Goal: Navigation & Orientation: Find specific page/section

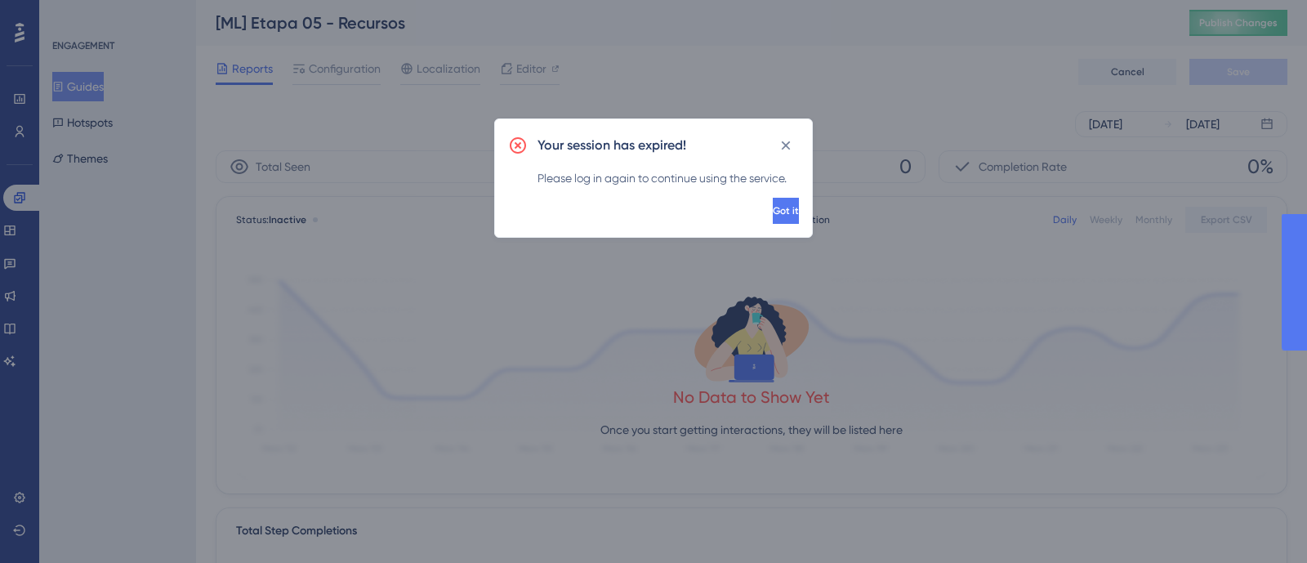
click at [779, 143] on icon at bounding box center [785, 145] width 16 height 16
